Goal: Task Accomplishment & Management: Use online tool/utility

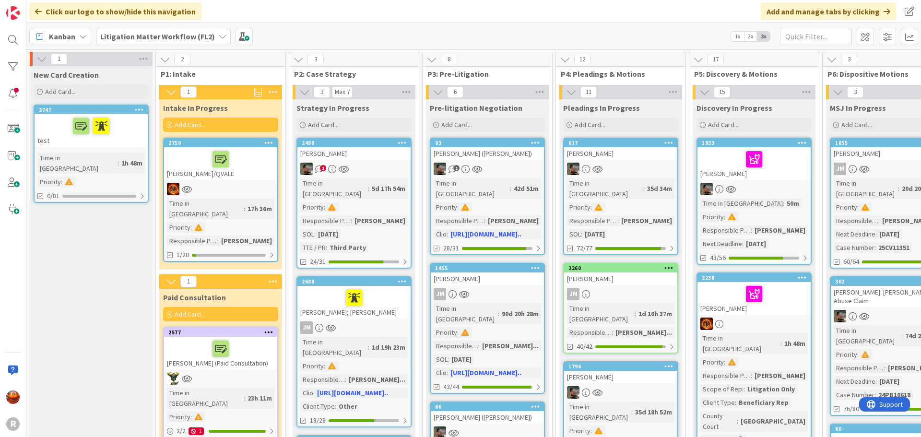
scroll to position [96, 893]
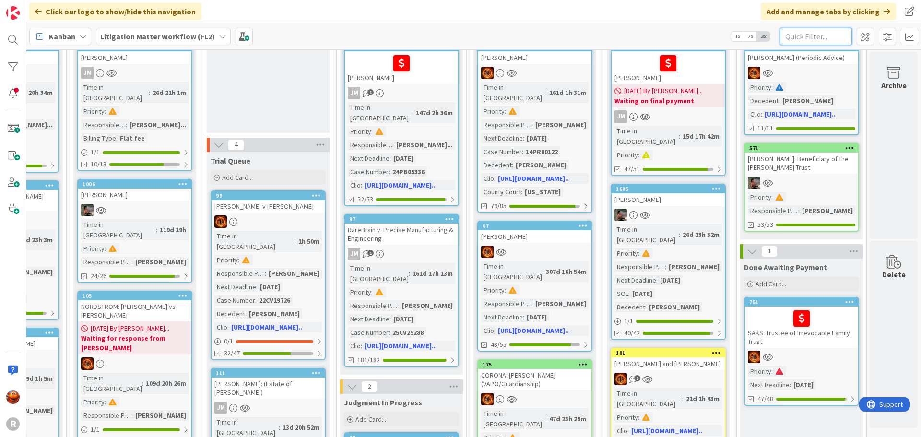
click at [807, 40] on input "text" at bounding box center [816, 36] width 72 height 17
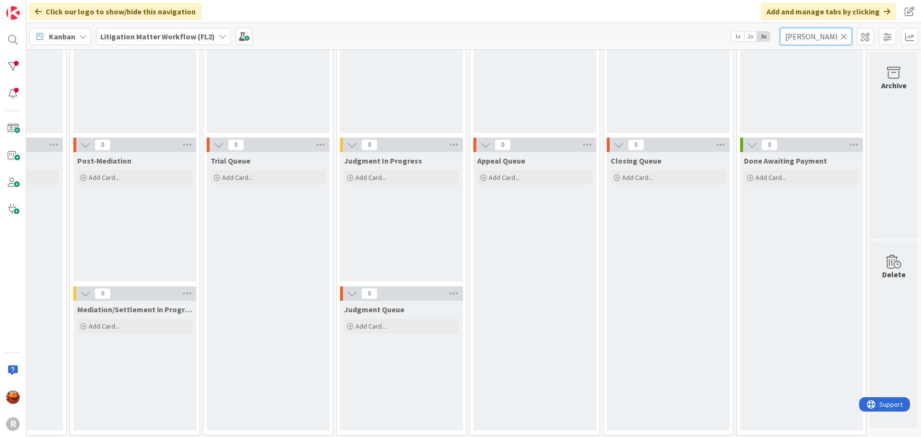
scroll to position [96, 0]
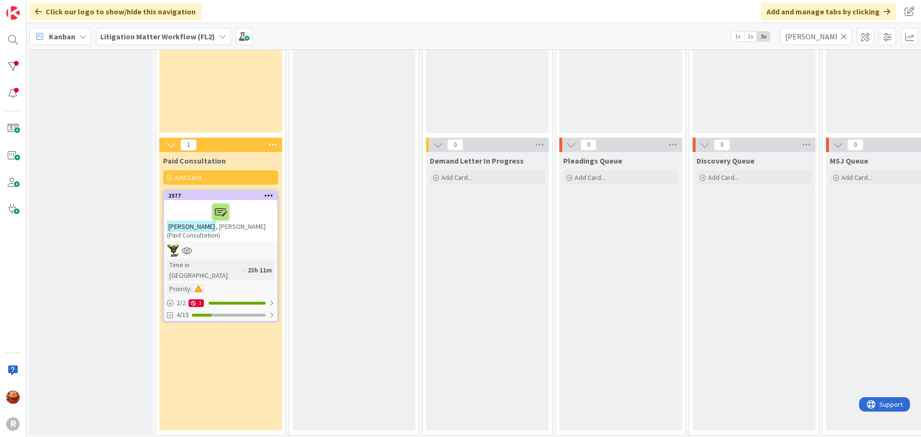
click at [230, 244] on div at bounding box center [220, 250] width 113 height 12
click at [248, 220] on div at bounding box center [220, 212] width 107 height 20
click at [800, 37] on input "[PERSON_NAME]" at bounding box center [816, 36] width 72 height 17
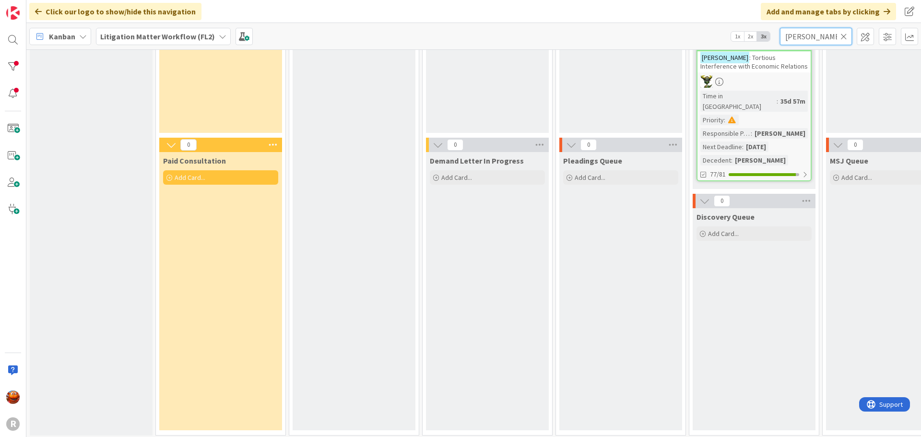
type input "[PERSON_NAME]"
click at [777, 65] on div "[PERSON_NAME] : Tortious Interference with Economic Relations" at bounding box center [753, 61] width 113 height 21
click at [785, 78] on div at bounding box center [753, 81] width 113 height 12
click at [844, 38] on icon at bounding box center [843, 36] width 7 height 9
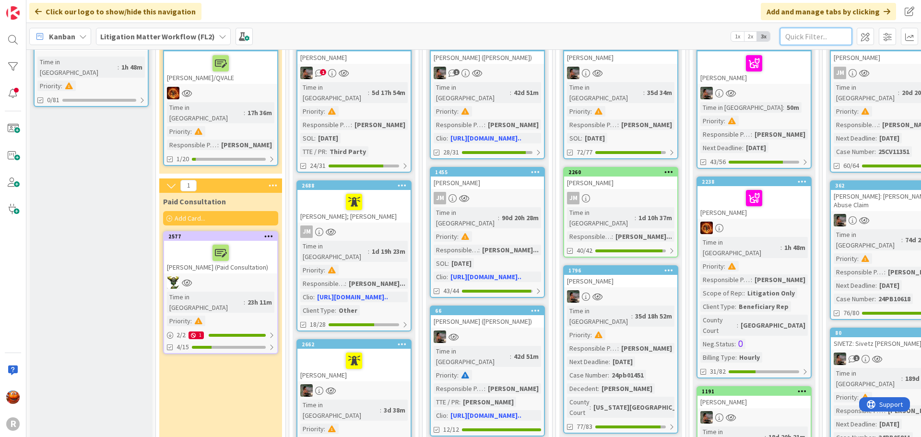
click at [791, 33] on input "text" at bounding box center [816, 36] width 72 height 17
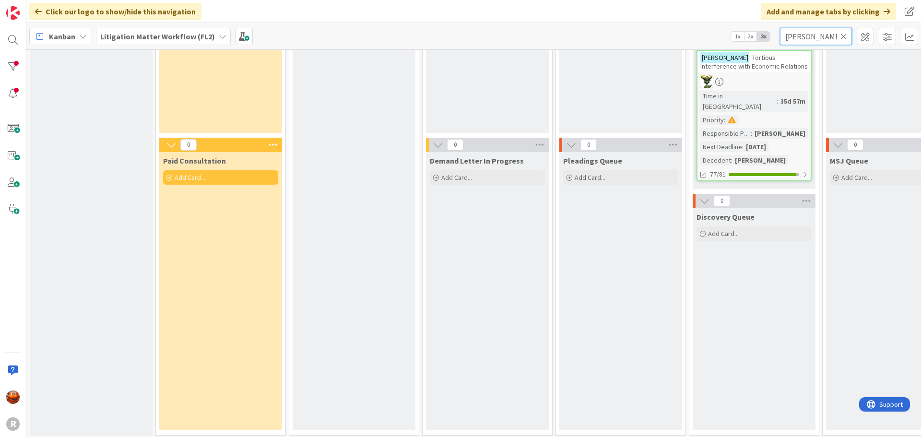
type input "[PERSON_NAME]"
click at [781, 106] on div "Time in Column : 35d 57m Priority : Responsible Paralegal : [PERSON_NAME] Next …" at bounding box center [753, 128] width 107 height 75
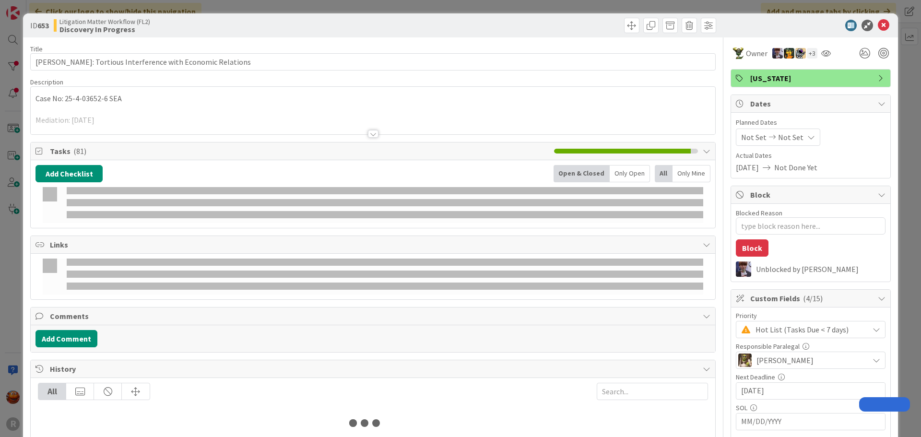
type input "[PERSON_NAME]"
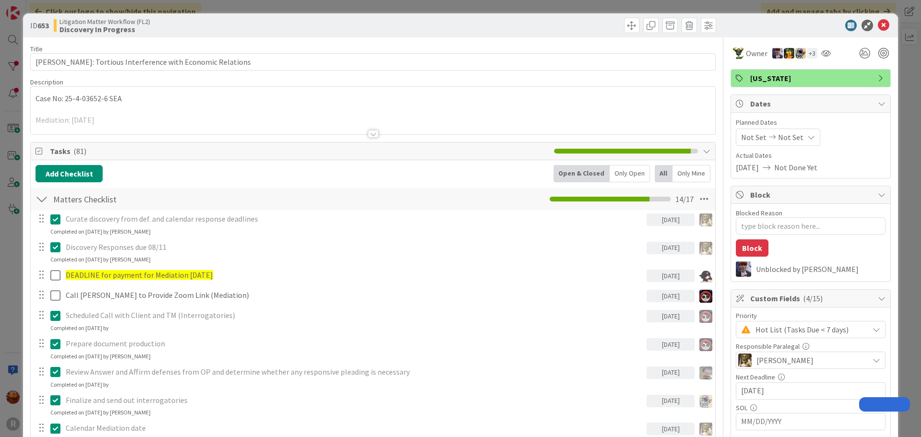
type textarea "x"
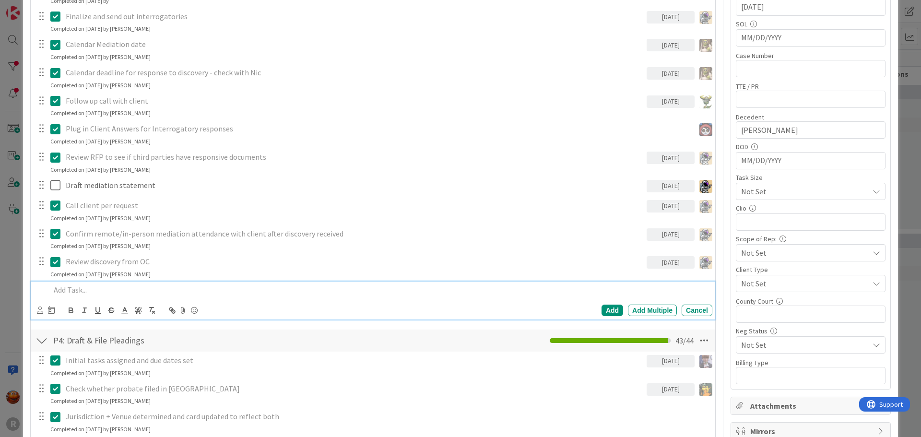
click at [81, 288] on p at bounding box center [379, 289] width 658 height 11
click at [38, 312] on icon at bounding box center [40, 309] width 6 height 7
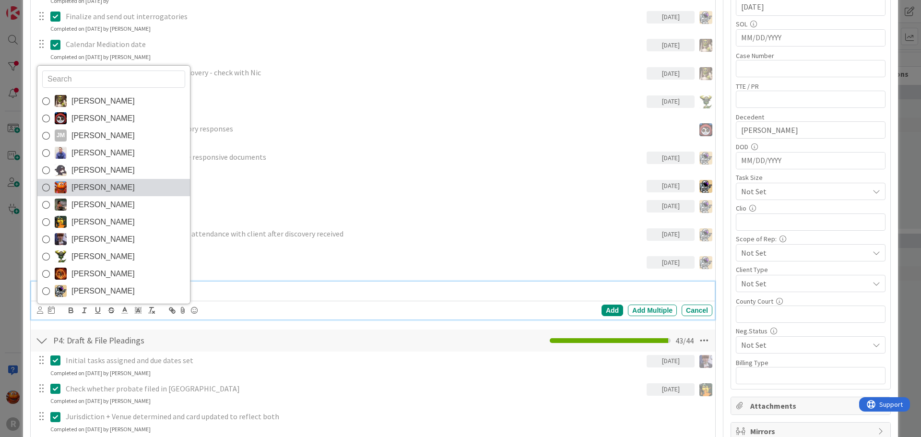
click at [62, 179] on link "Kiara Adams" at bounding box center [113, 187] width 153 height 17
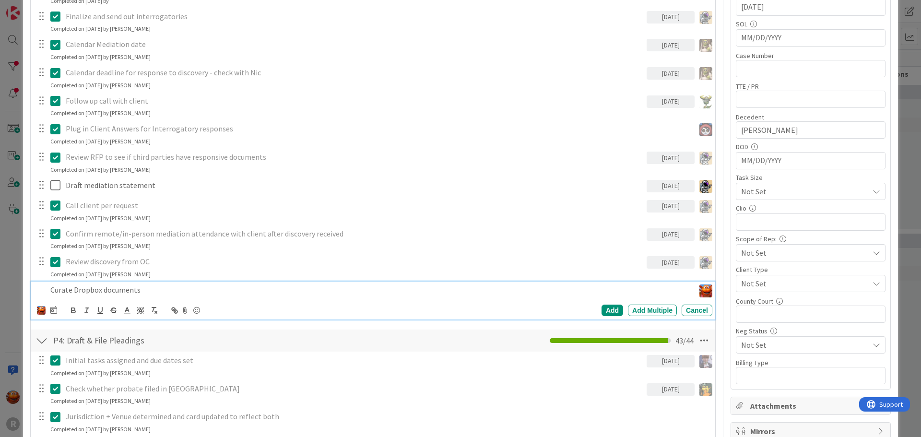
click at [51, 311] on icon at bounding box center [53, 310] width 7 height 8
click at [103, 391] on td "9" at bounding box center [108, 390] width 19 height 18
click at [605, 315] on div "Add" at bounding box center [612, 311] width 22 height 12
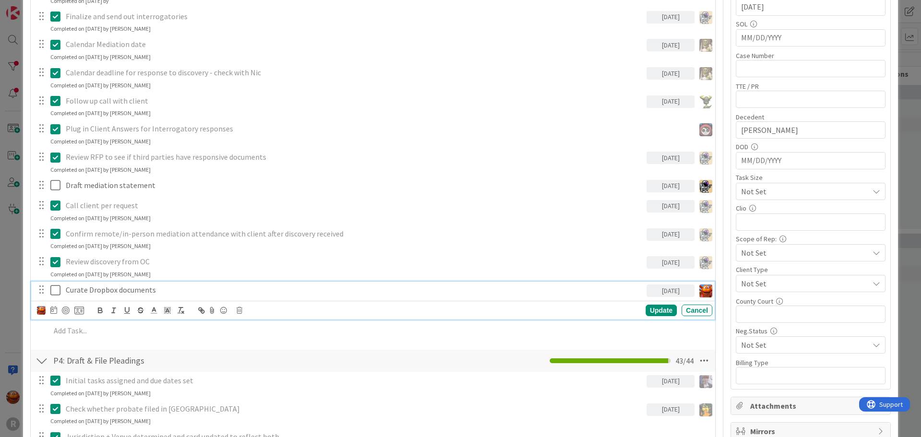
click at [101, 289] on p "Curate Dropbox documents" at bounding box center [354, 289] width 577 height 11
click at [67, 308] on div at bounding box center [66, 310] width 8 height 8
type textarea "x"
click at [19, 294] on div "ID 653 Litigation Matter Workflow (FL2) Discovery In Progress Title 52 / 128 SM…" at bounding box center [460, 218] width 921 height 437
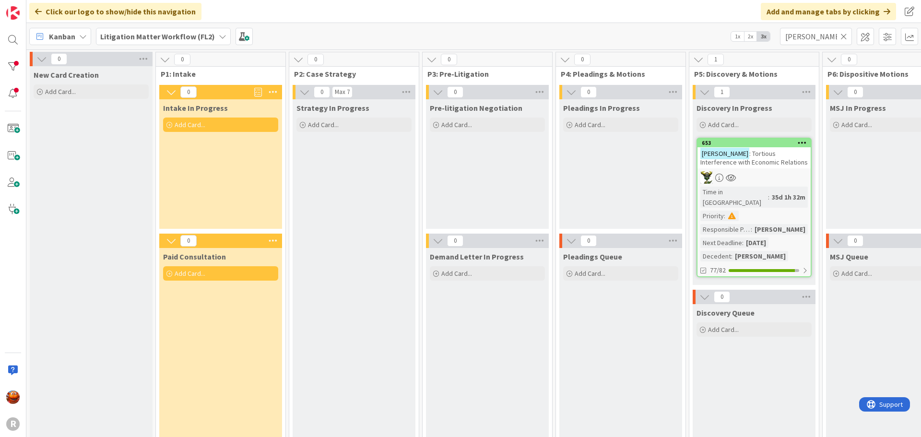
click at [843, 35] on icon at bounding box center [843, 36] width 7 height 9
